Goal: Use online tool/utility: Utilize a website feature to perform a specific function

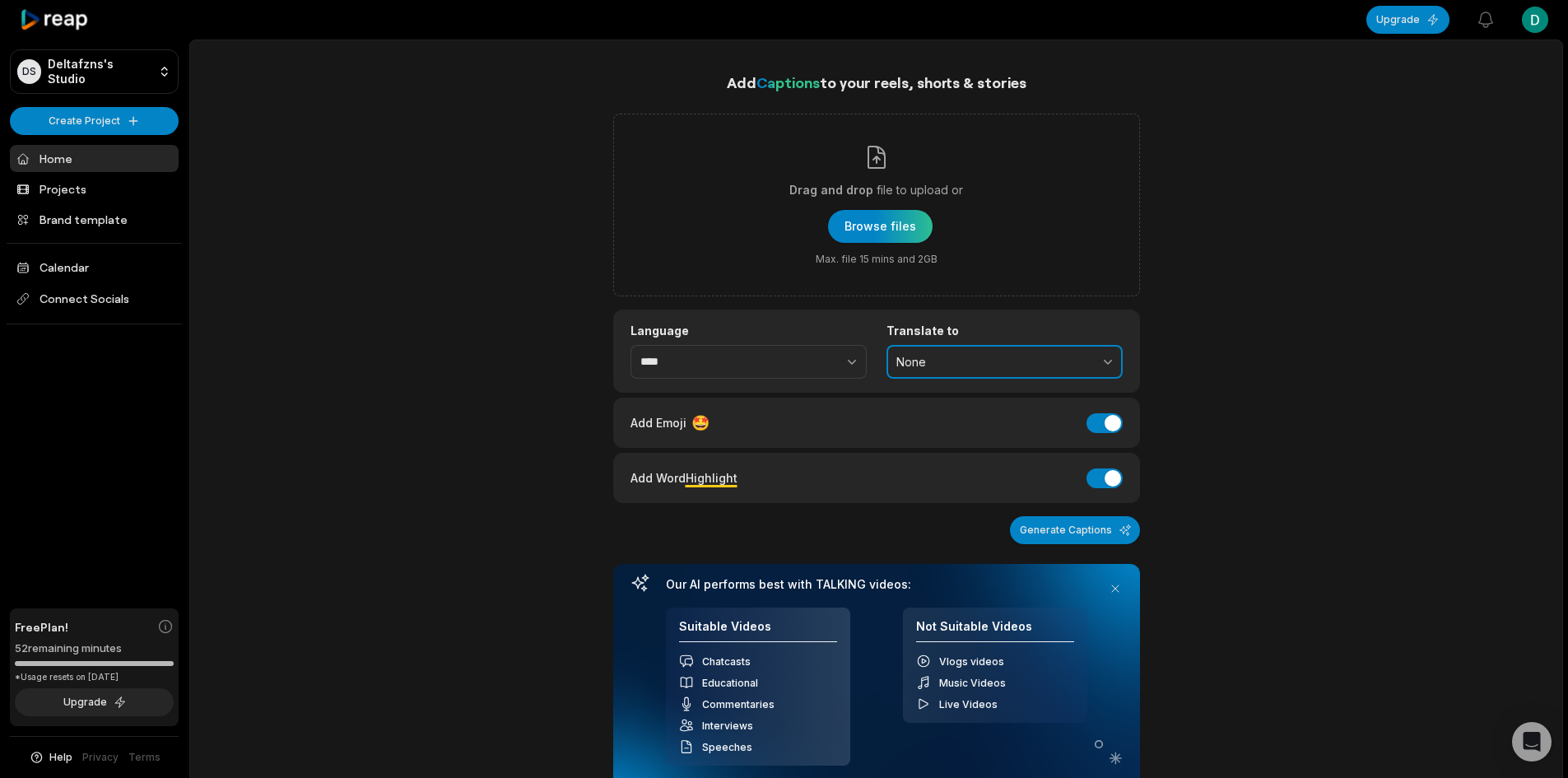
click at [987, 371] on button "None" at bounding box center [1004, 362] width 236 height 34
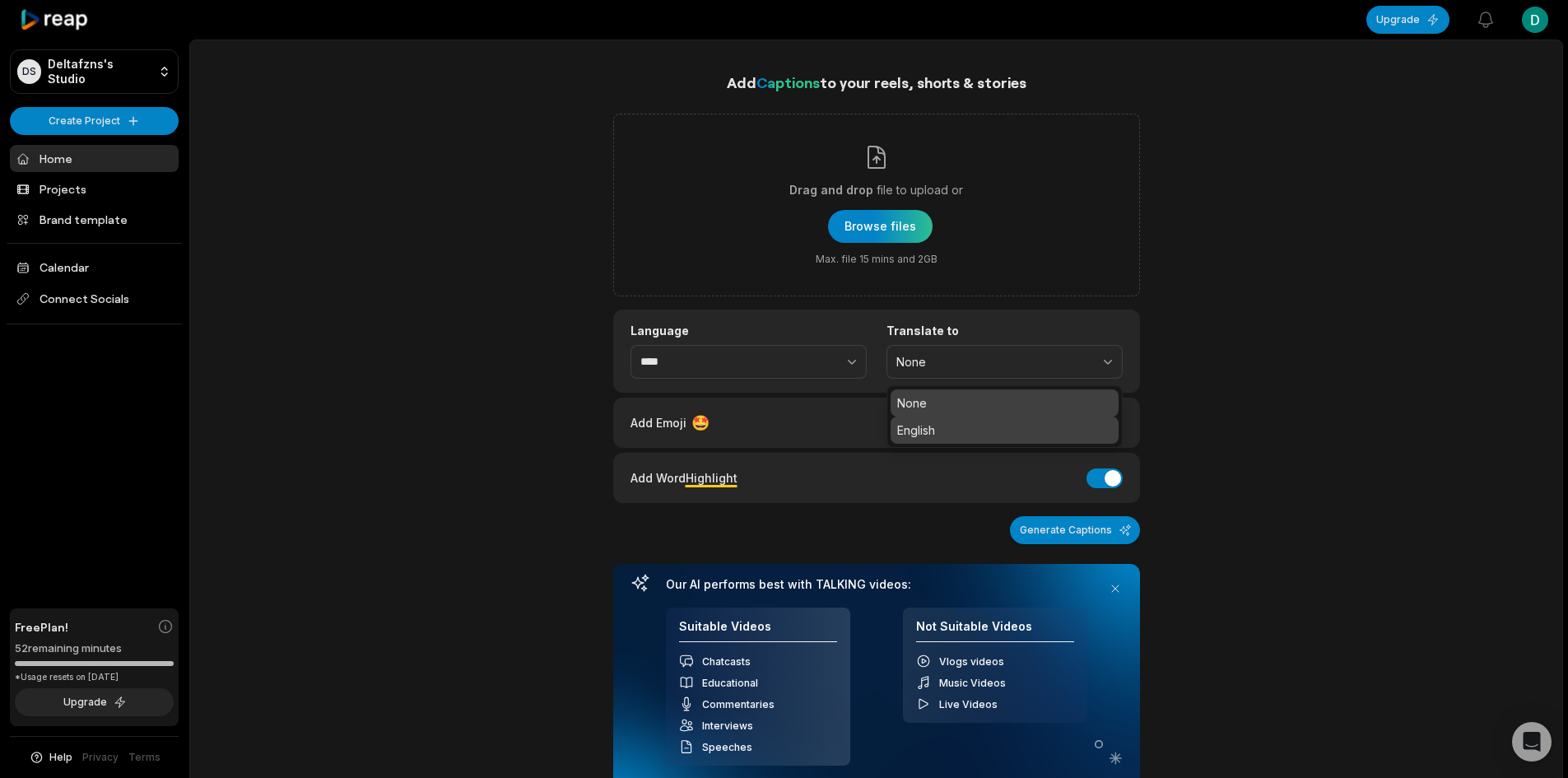
click at [982, 427] on p "English" at bounding box center [1005, 430] width 215 height 18
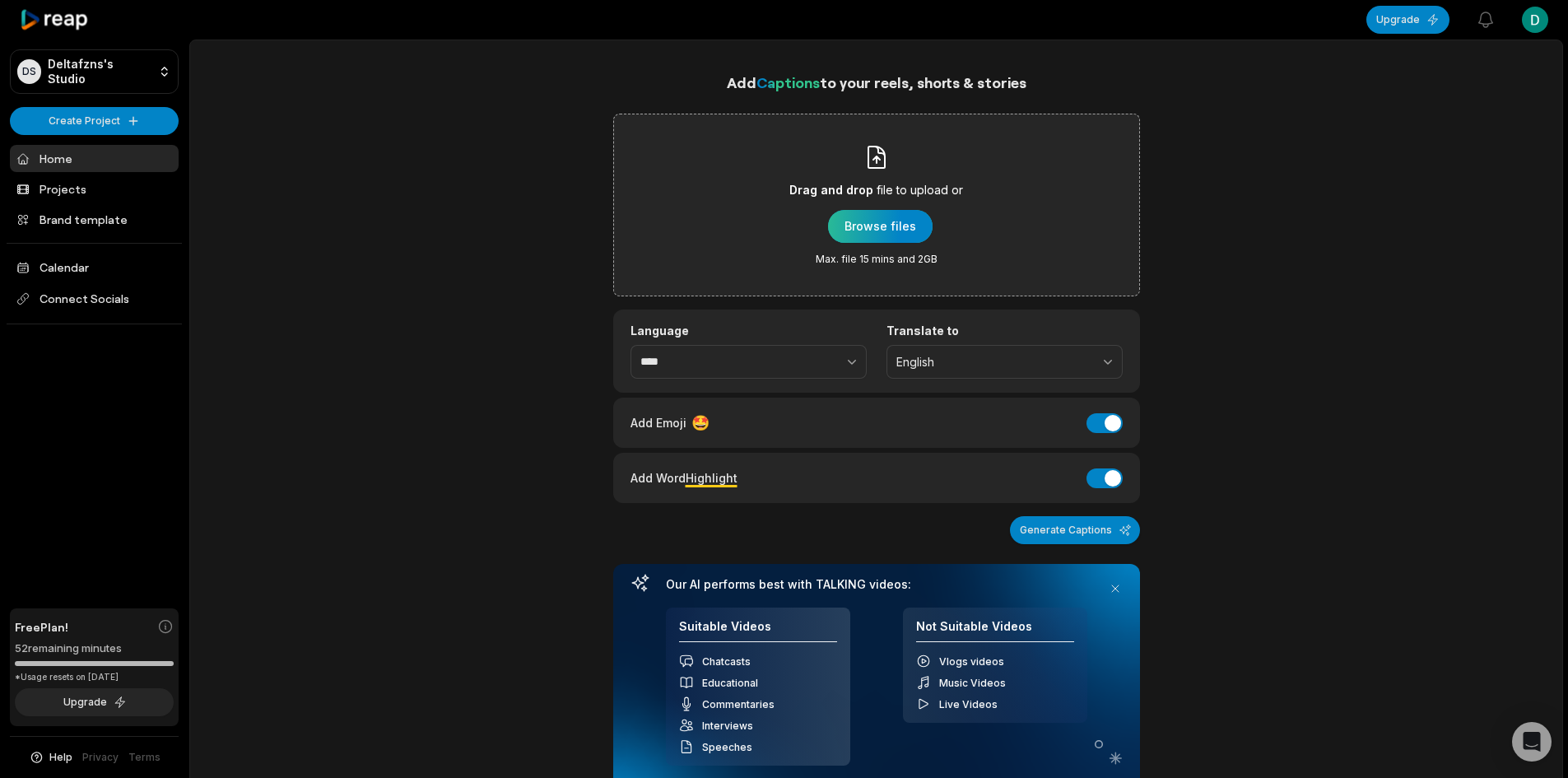
click at [885, 224] on div "button" at bounding box center [881, 226] width 104 height 33
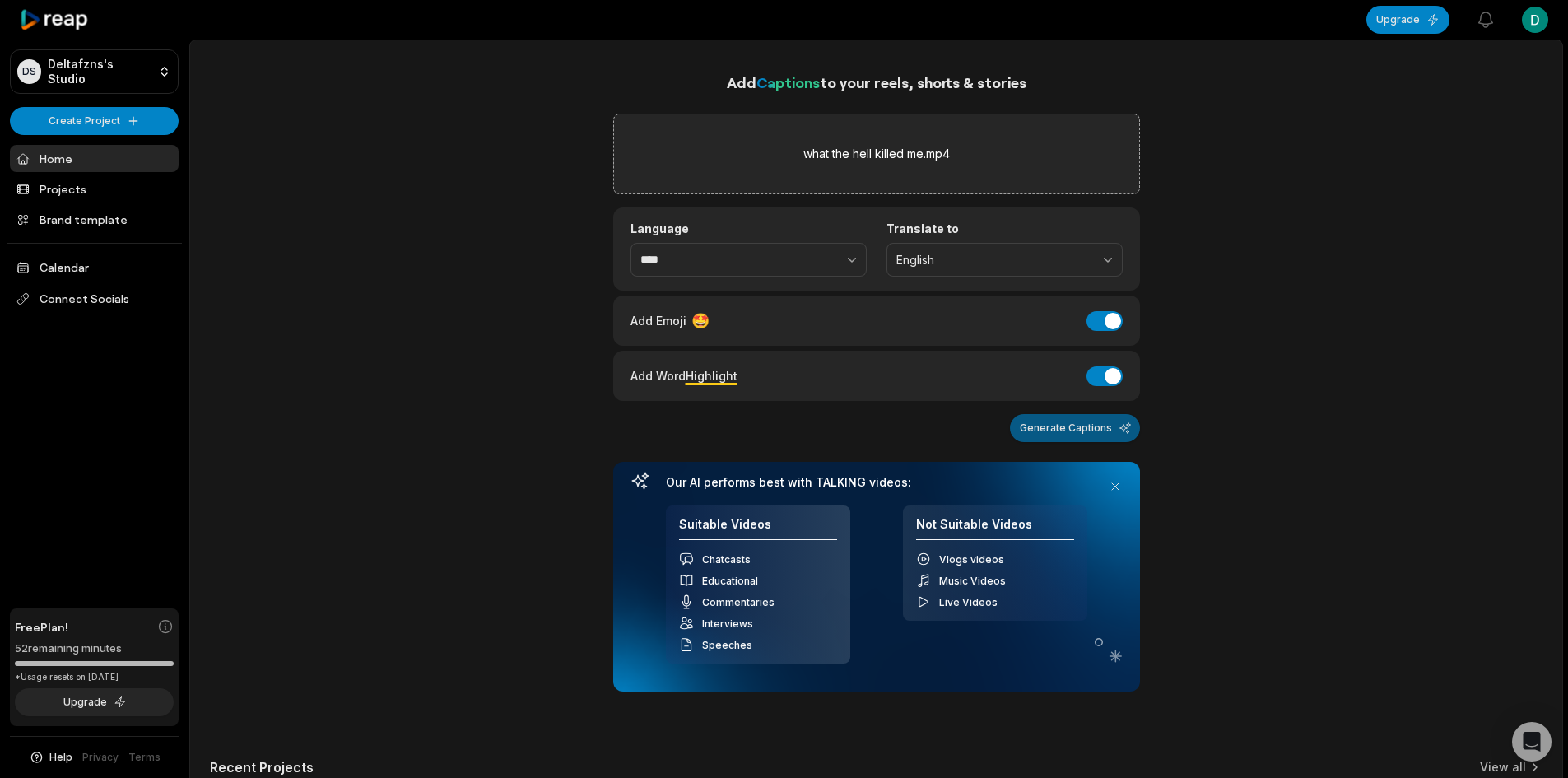
click at [1094, 427] on button "Generate Captions" at bounding box center [1075, 428] width 130 height 28
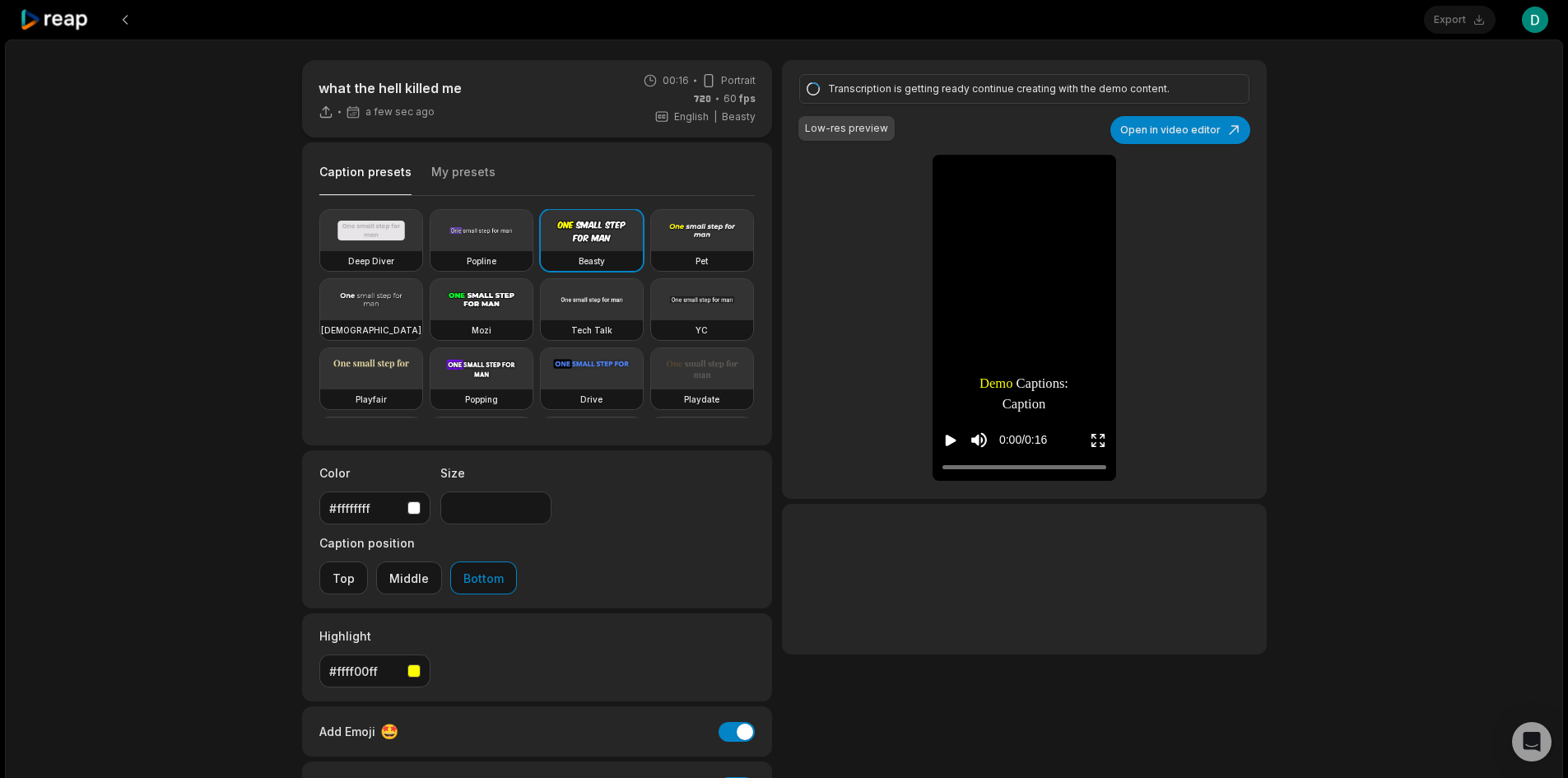
click at [926, 538] on div at bounding box center [1024, 579] width 484 height 150
click at [882, 441] on div "Transcription is getting ready continue creating with the demo content. Low-res…" at bounding box center [1024, 280] width 484 height 439
click at [870, 386] on div "Transcription is getting ready continue creating with the demo content. Low-res…" at bounding box center [1024, 280] width 484 height 439
click at [880, 244] on div "Transcription is getting ready continue creating with the demo content. Low-res…" at bounding box center [1024, 280] width 484 height 439
click at [26, 26] on icon at bounding box center [55, 20] width 70 height 22
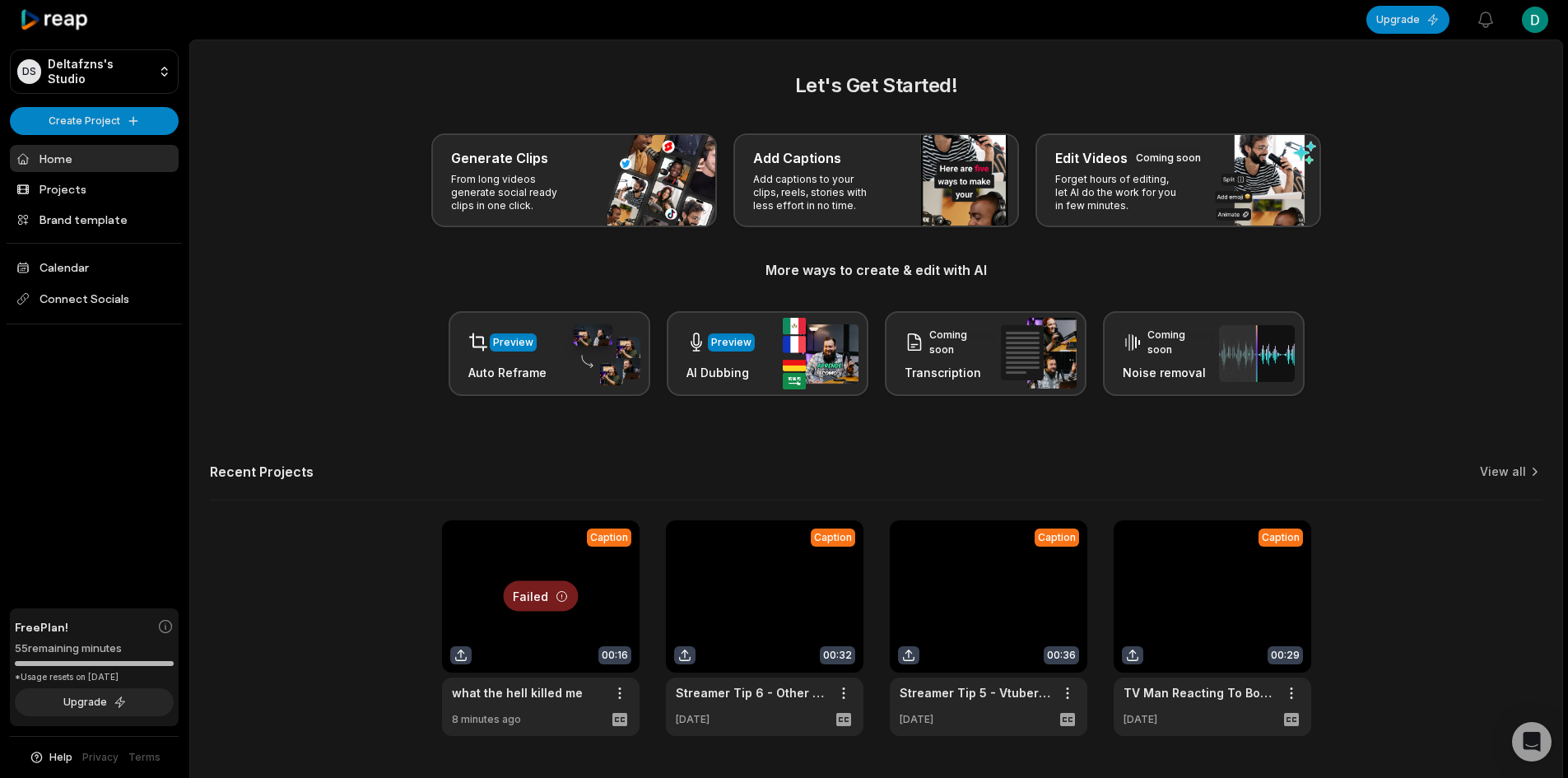
click at [550, 589] on div at bounding box center [540, 628] width 197 height 216
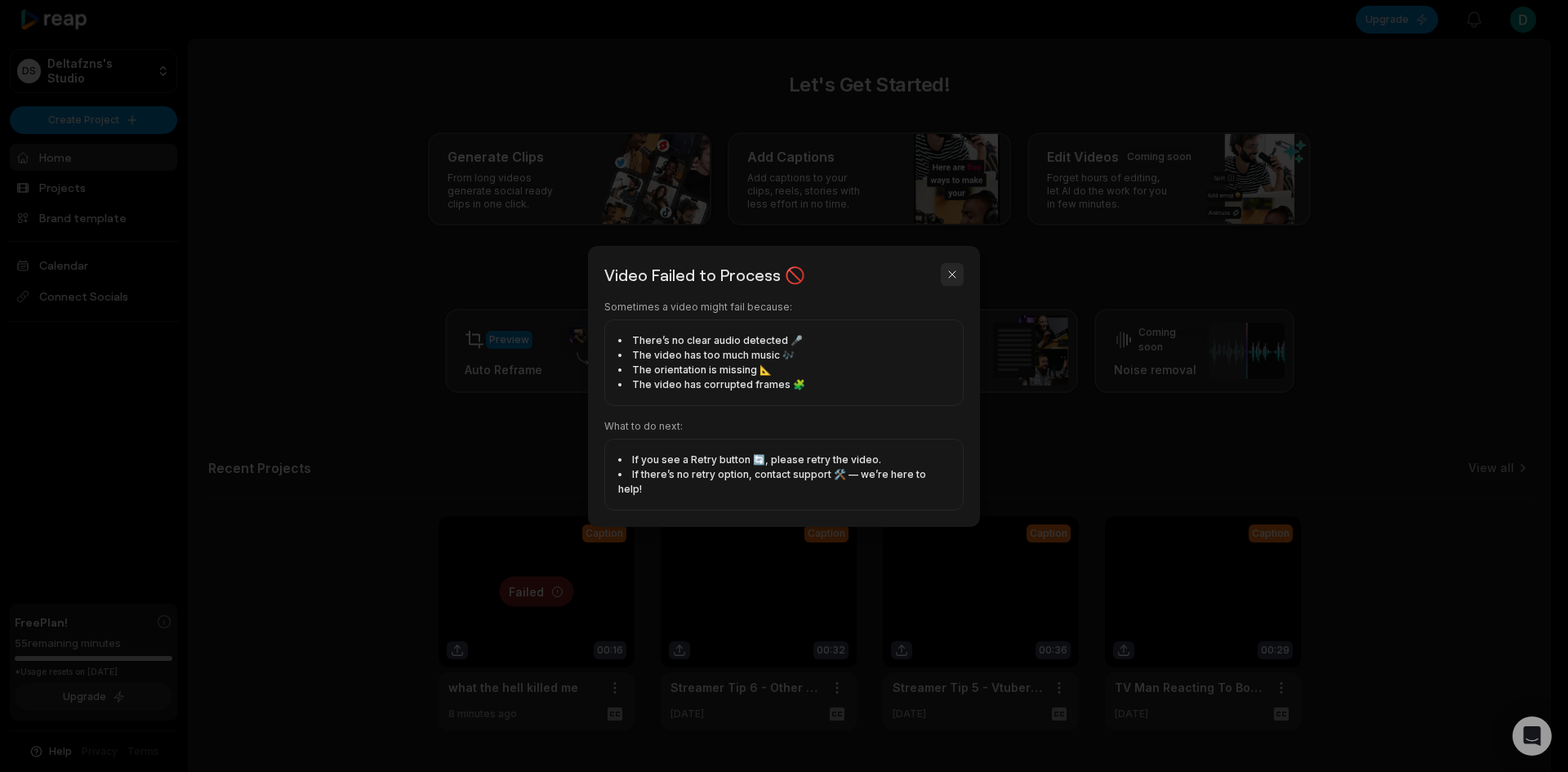
click at [953, 286] on button "button" at bounding box center [952, 273] width 23 height 23
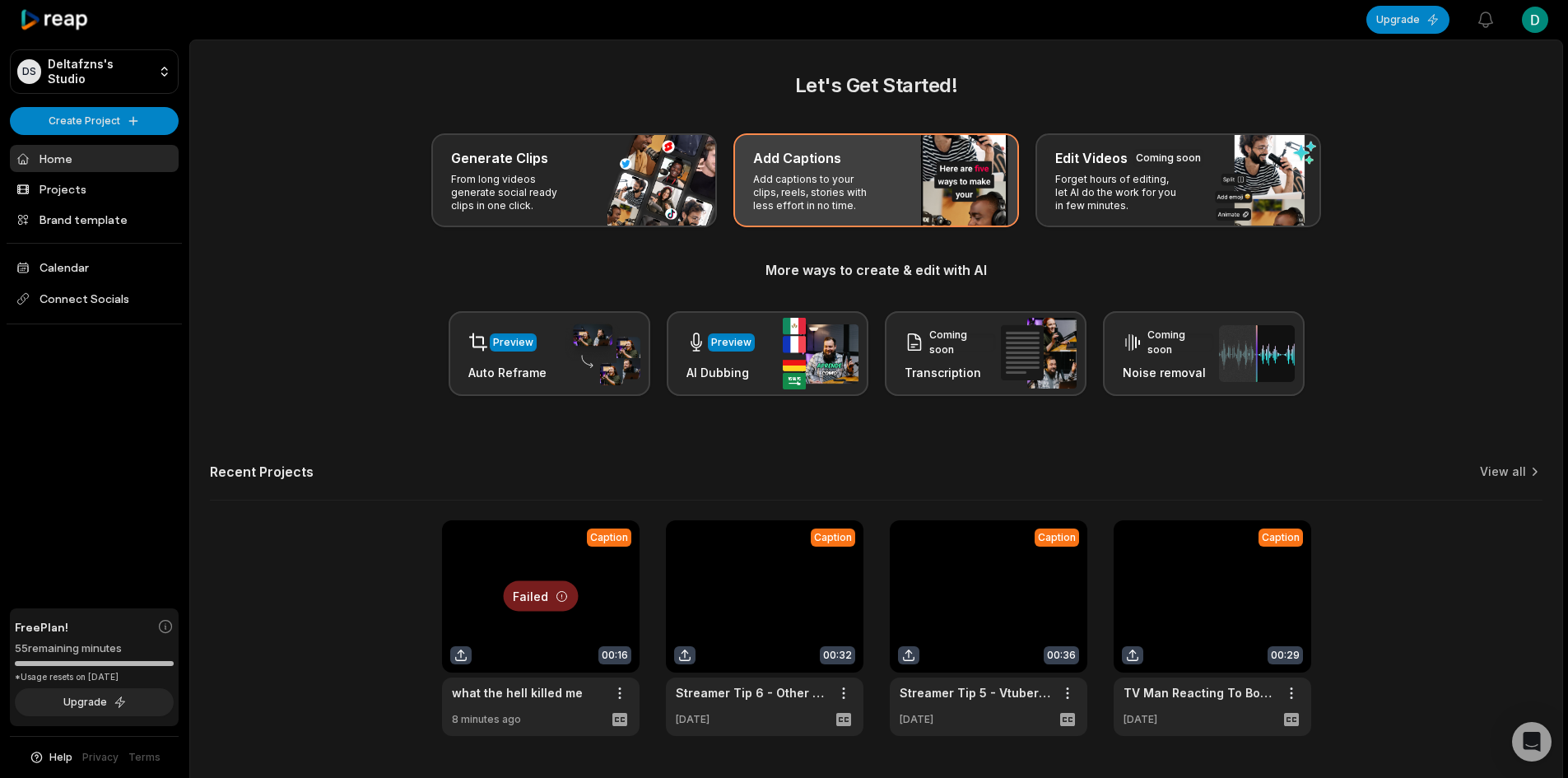
click at [860, 189] on p "Add captions to your clips, reels, stories with less effort in no time." at bounding box center [817, 192] width 128 height 39
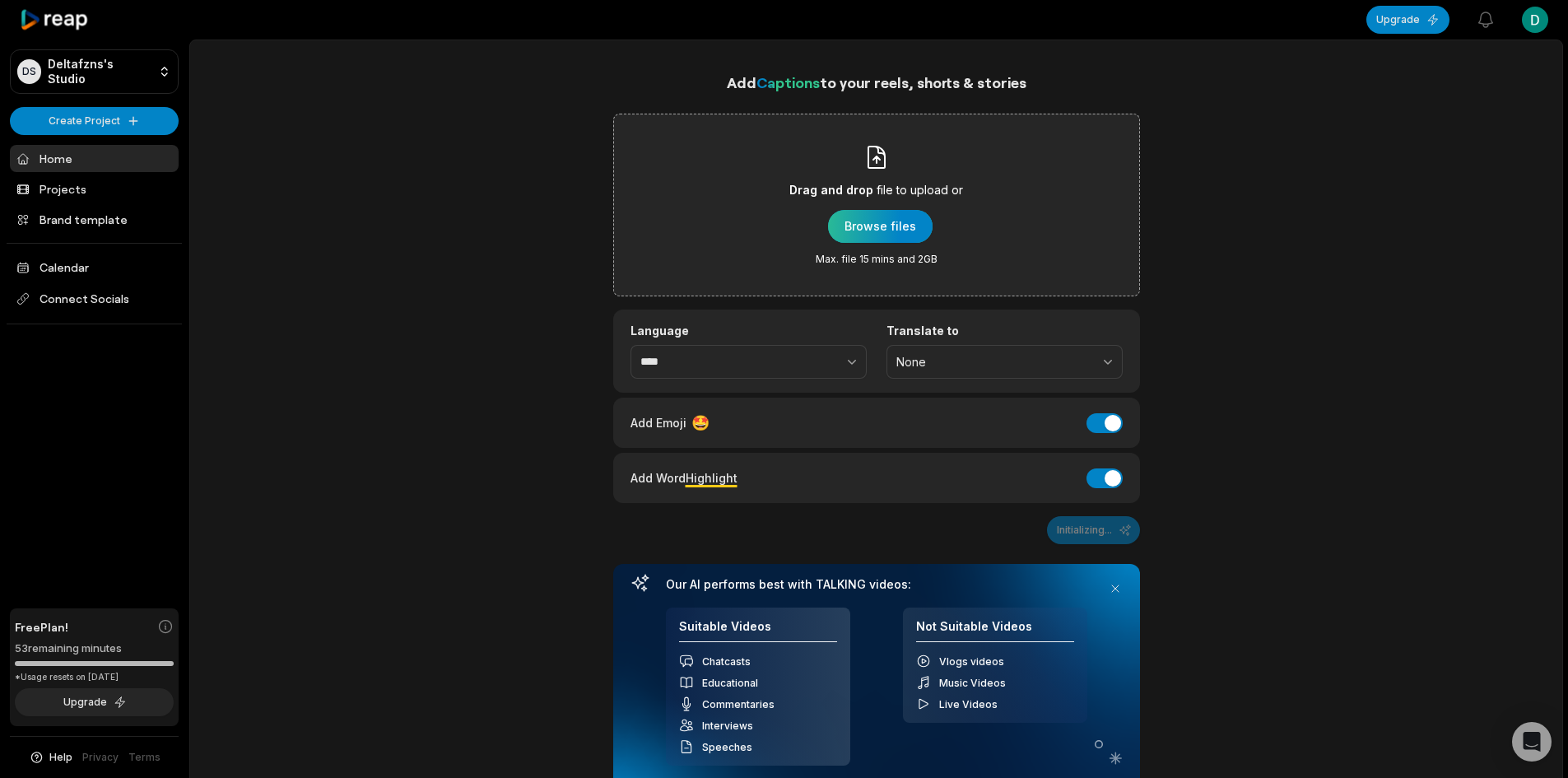
click at [895, 218] on div "button" at bounding box center [881, 226] width 104 height 33
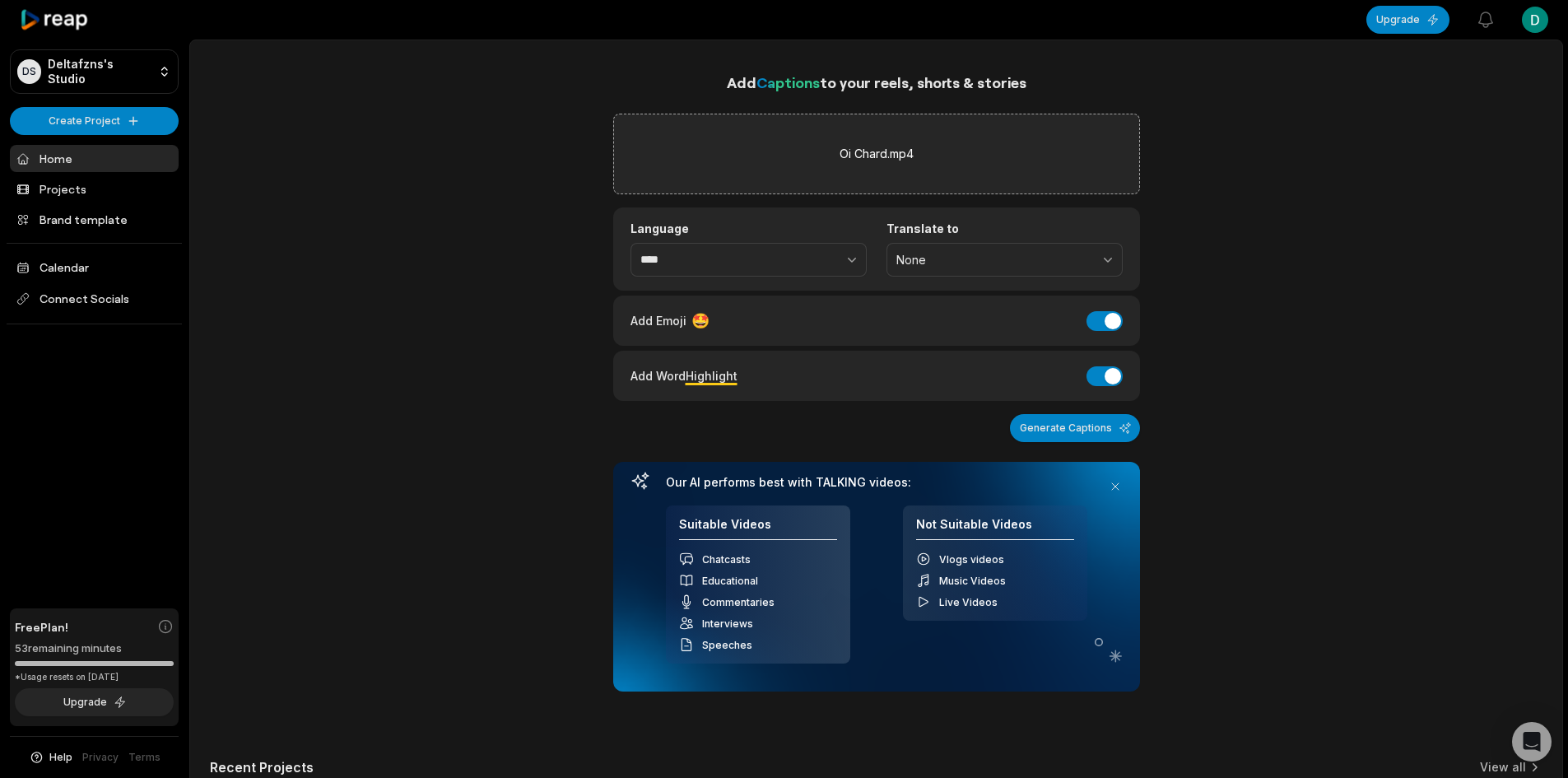
click at [947, 236] on div "Translate to None" at bounding box center [1004, 250] width 236 height 55
click at [951, 254] on span "None" at bounding box center [993, 260] width 193 height 15
click at [919, 327] on p "English" at bounding box center [1005, 328] width 215 height 18
click at [1109, 423] on button "Generate Captions" at bounding box center [1075, 428] width 130 height 28
